Goal: Task Accomplishment & Management: Complete application form

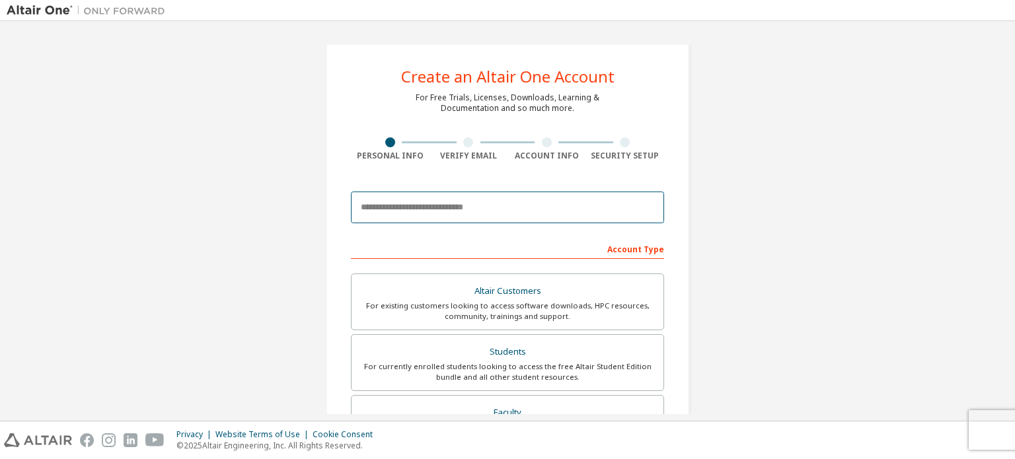
click at [542, 213] on input "email" at bounding box center [507, 208] width 313 height 32
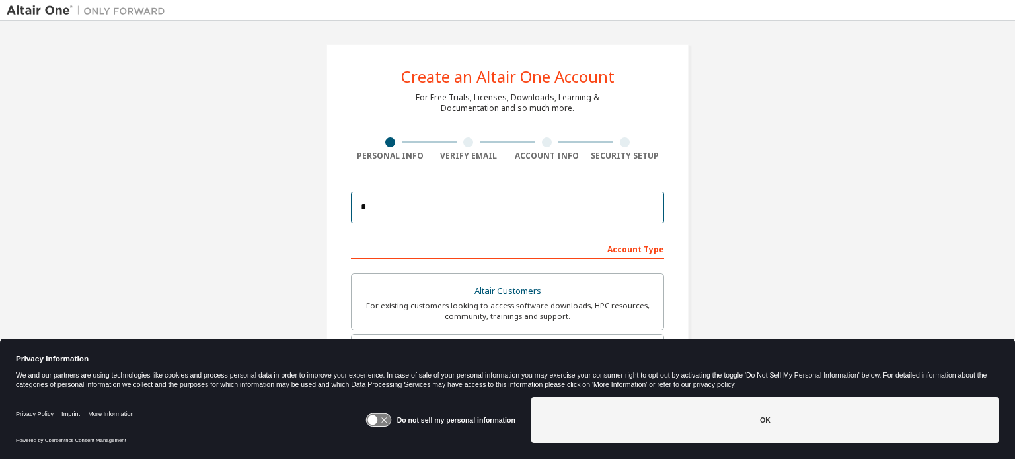
click at [460, 205] on input "*" at bounding box center [507, 208] width 313 height 32
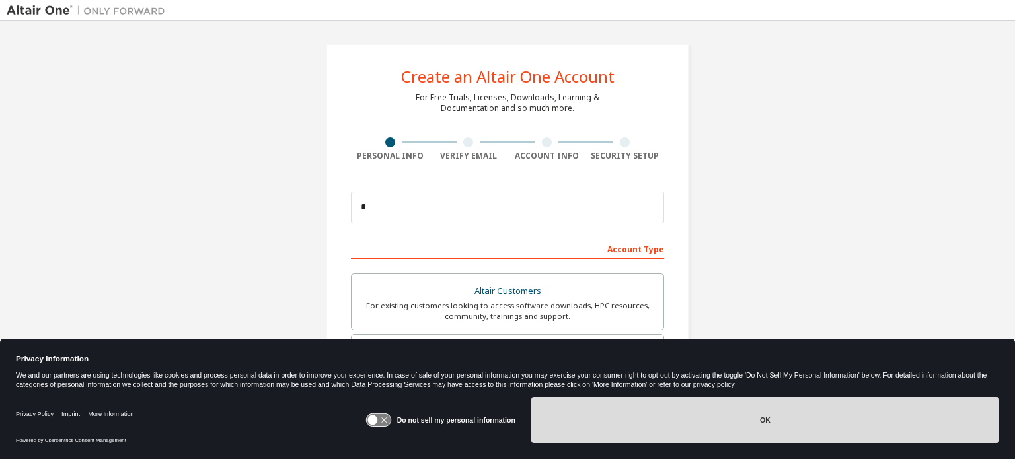
click at [572, 430] on button "OK" at bounding box center [765, 420] width 468 height 46
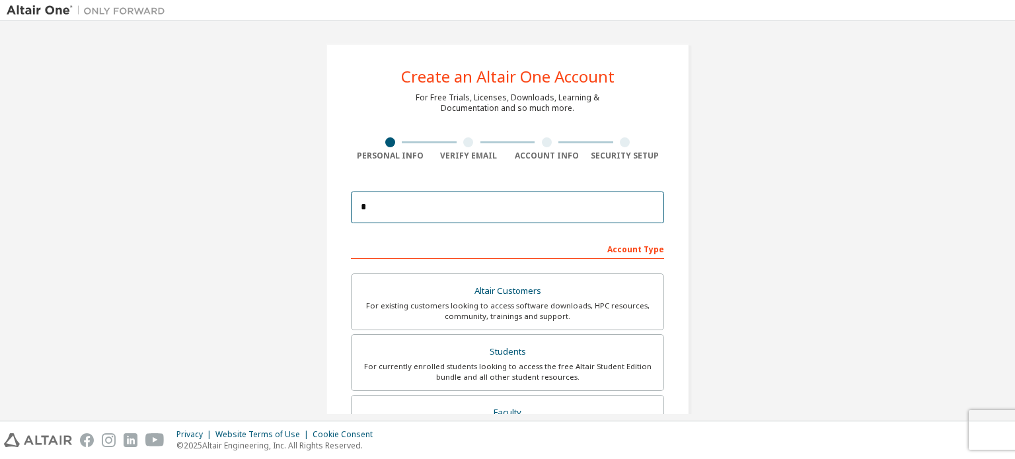
click at [540, 208] on input "*" at bounding box center [507, 208] width 313 height 32
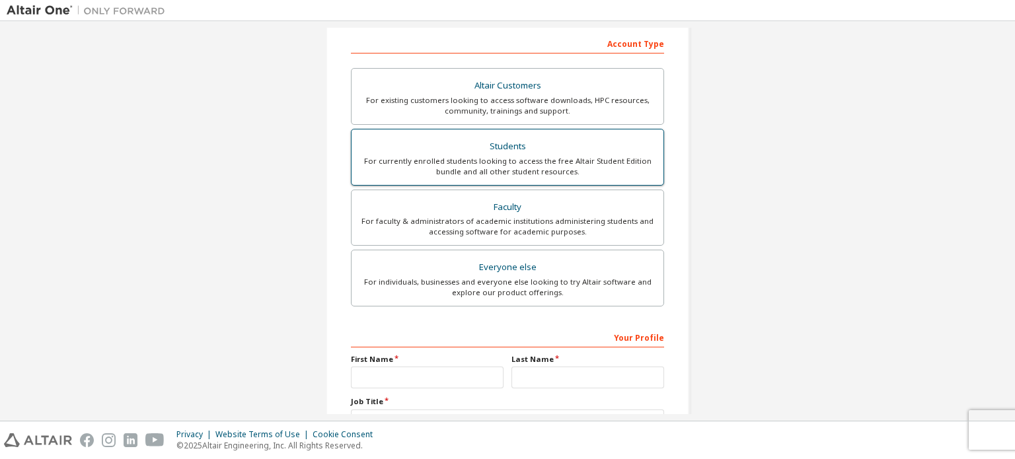
scroll to position [206, 0]
type input "**********"
click at [540, 165] on div "For currently enrolled students looking to access the free Altair Student Editi…" at bounding box center [507, 165] width 296 height 21
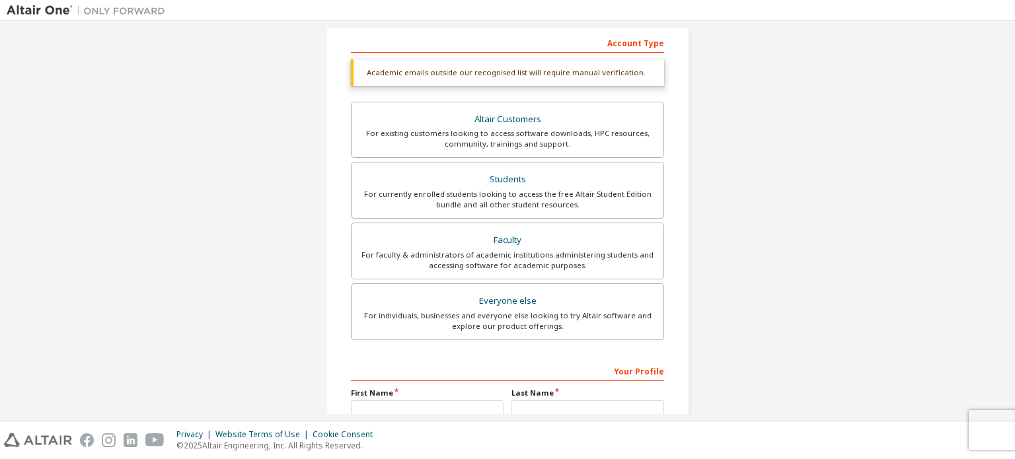
scroll to position [344, 0]
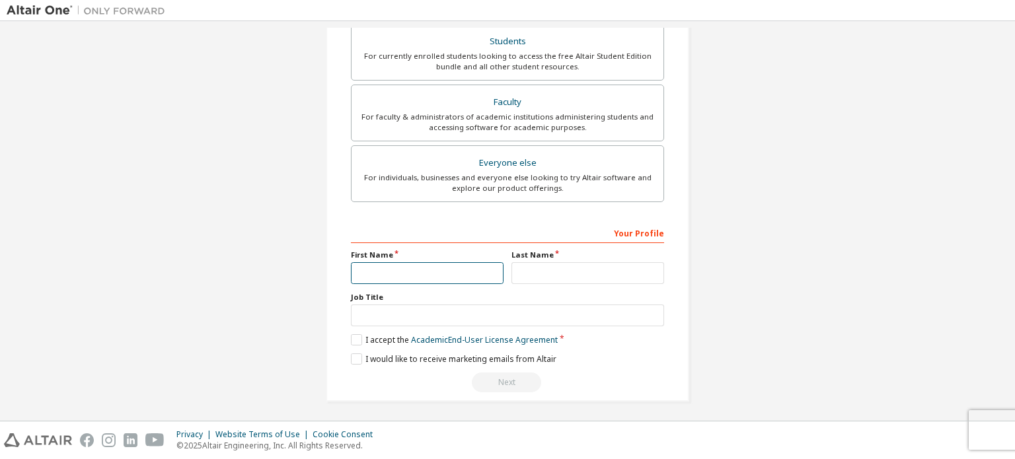
click at [442, 263] on input "text" at bounding box center [427, 273] width 153 height 22
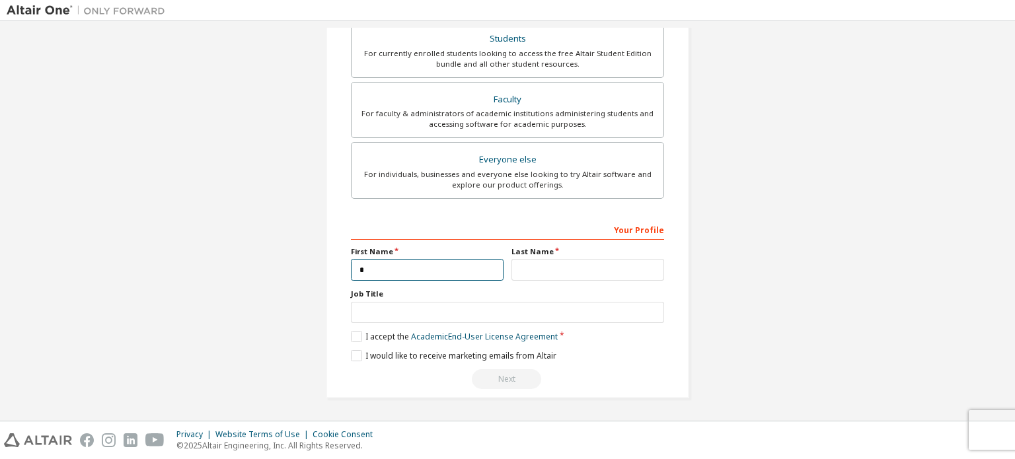
scroll to position [310, 0]
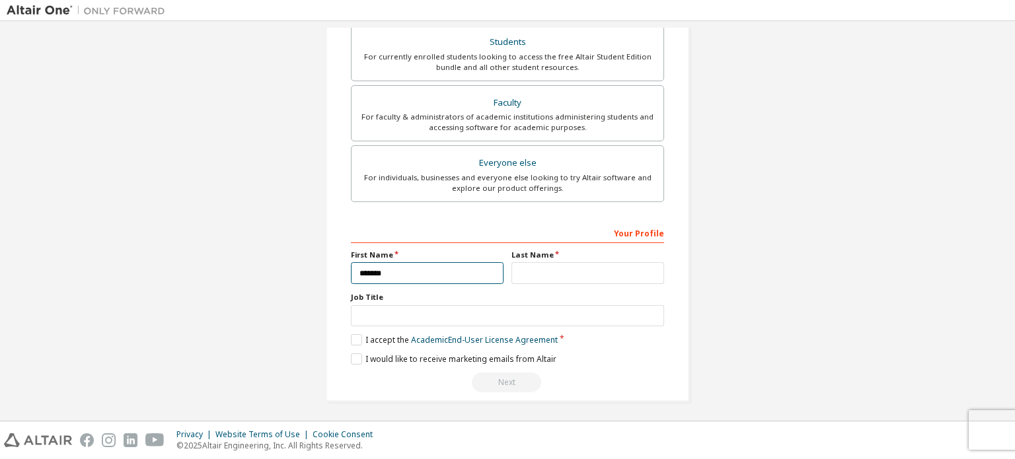
type input "*******"
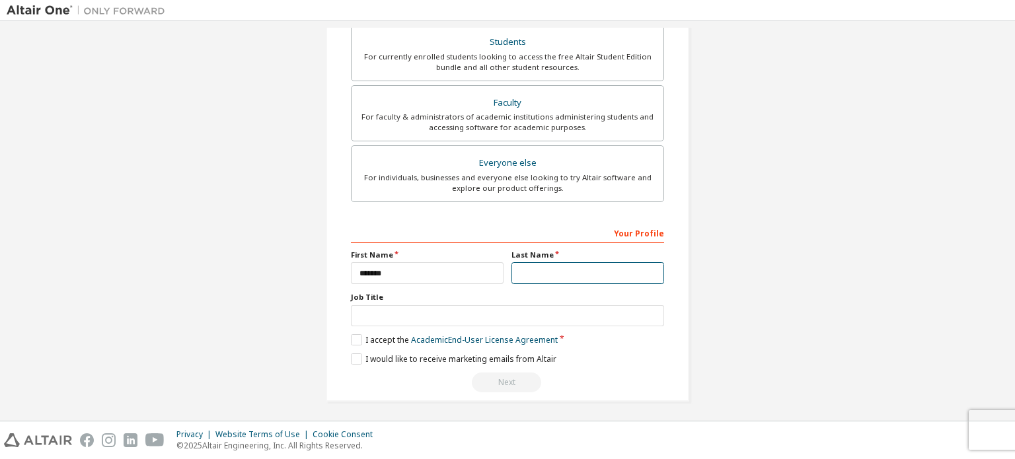
click at [550, 273] on input "text" at bounding box center [587, 273] width 153 height 22
type input "****"
click at [357, 334] on label "I accept the Academic End-User License Agreement" at bounding box center [454, 339] width 207 height 11
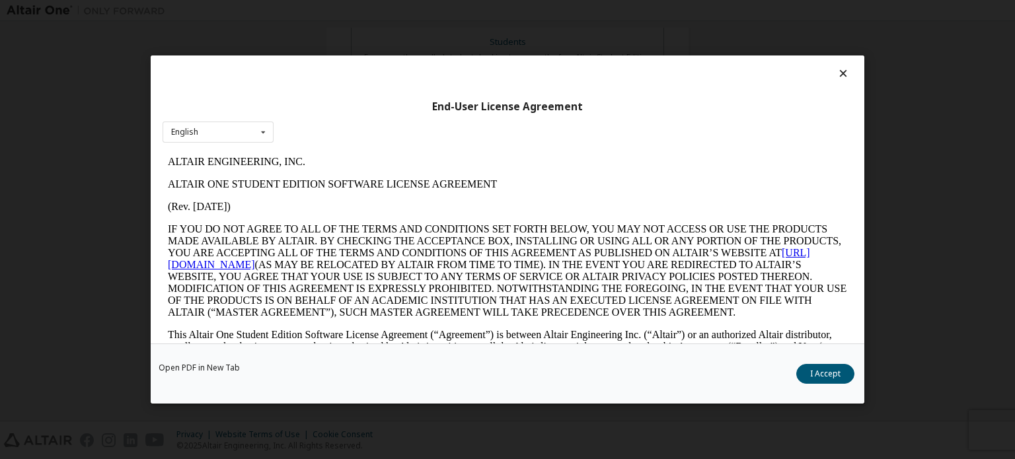
scroll to position [0, 0]
click at [832, 366] on button "I Accept" at bounding box center [825, 374] width 58 height 20
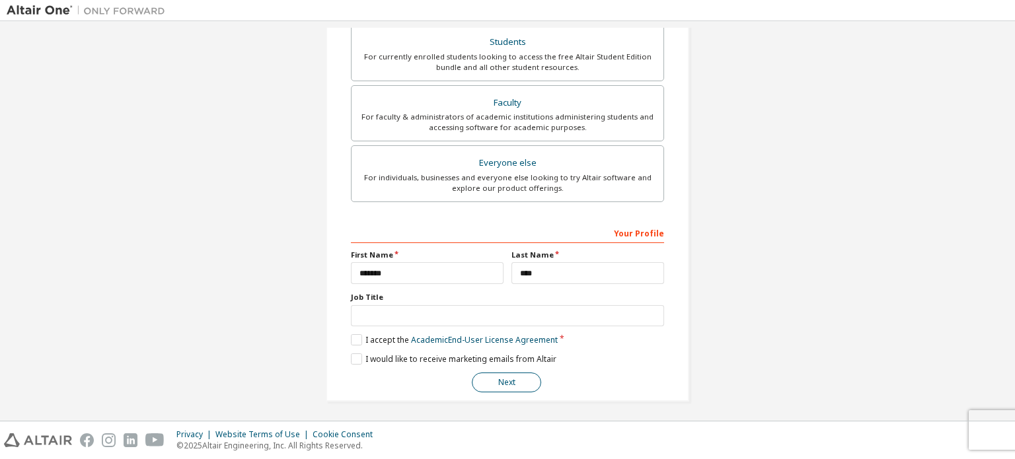
click at [496, 384] on button "Next" at bounding box center [506, 383] width 69 height 20
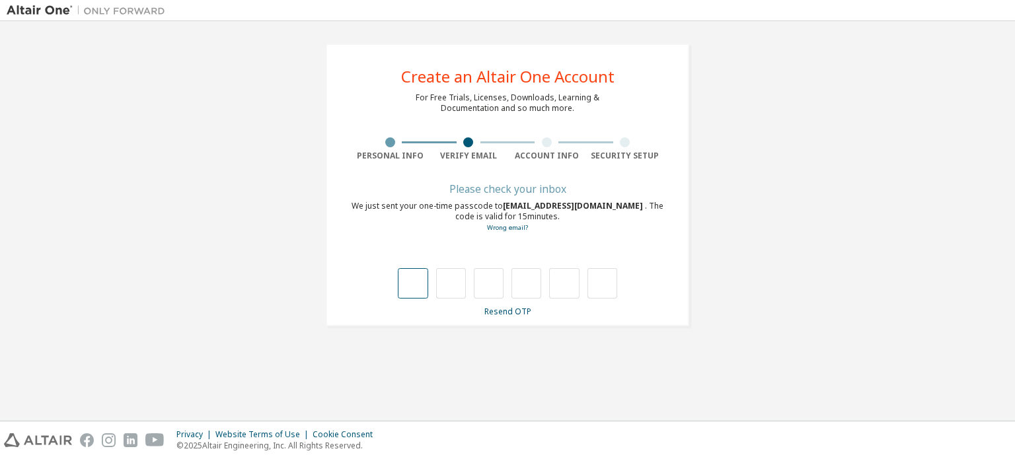
click at [407, 287] on input "text" at bounding box center [413, 283] width 30 height 30
type input "*"
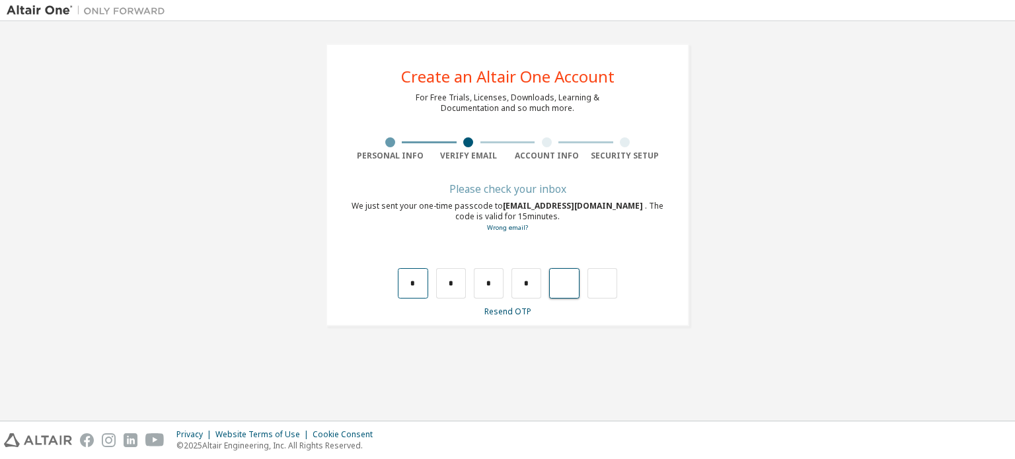
type input "*"
